Goal: Check status: Check status

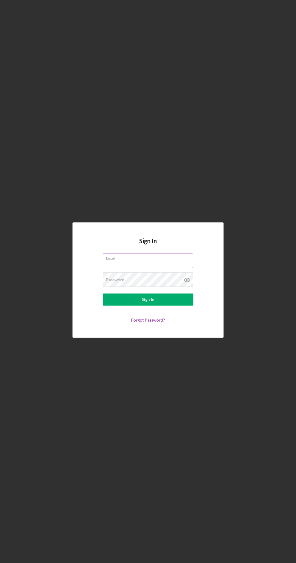
click at [151, 268] on input "Email" at bounding box center [148, 261] width 90 height 15
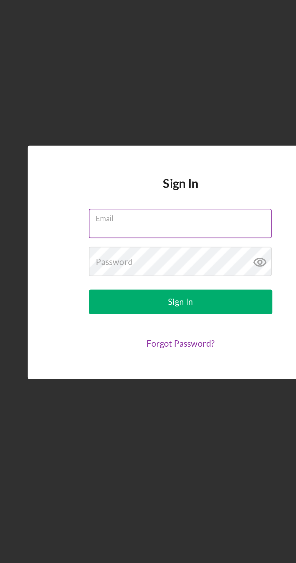
type input "[EMAIL_ADDRESS][DOMAIN_NAME]"
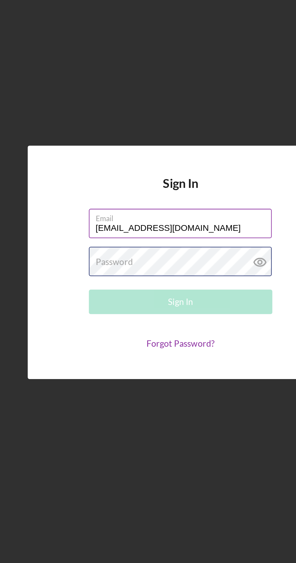
click at [127, 287] on div "Password Required" at bounding box center [148, 279] width 91 height 15
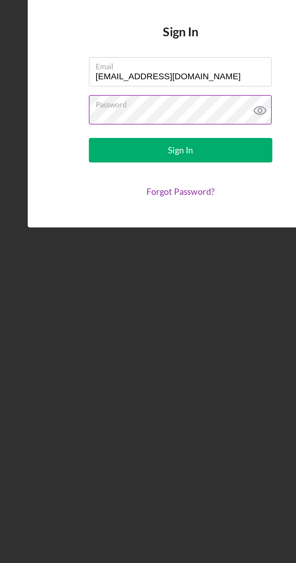
click at [185, 287] on icon at bounding box center [187, 279] width 15 height 15
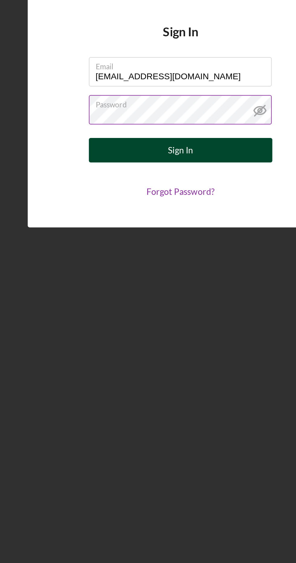
click at [149, 306] on div "Sign In" at bounding box center [148, 299] width 12 height 12
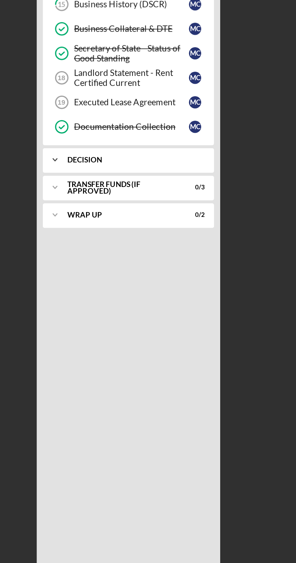
click at [94, 238] on div "Icon/Expander Decision 0 / 2" at bounding box center [63, 238] width 85 height 12
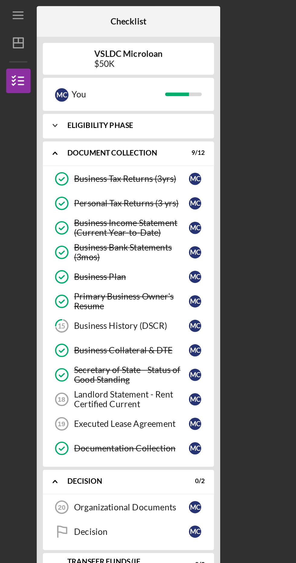
click at [92, 64] on div "Icon/Expander Eligibility Phase 9 / 9" at bounding box center [63, 62] width 85 height 12
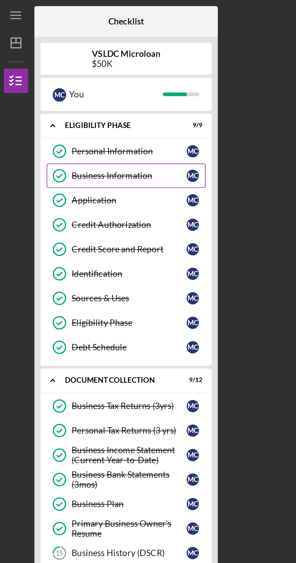
click at [59, 91] on link "Business Information Business Information M C" at bounding box center [63, 87] width 79 height 12
